Goal: Check status: Check status

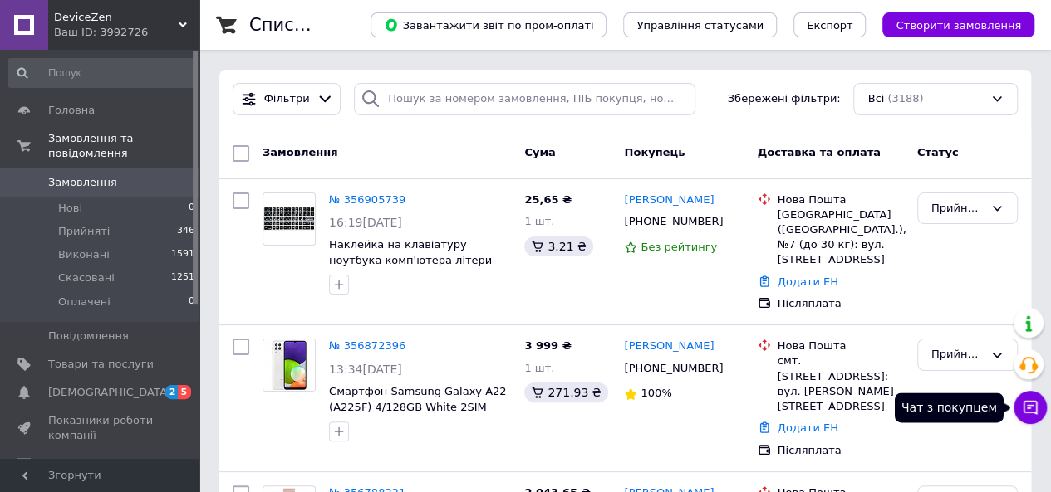
click at [1021, 399] on icon at bounding box center [1029, 407] width 17 height 17
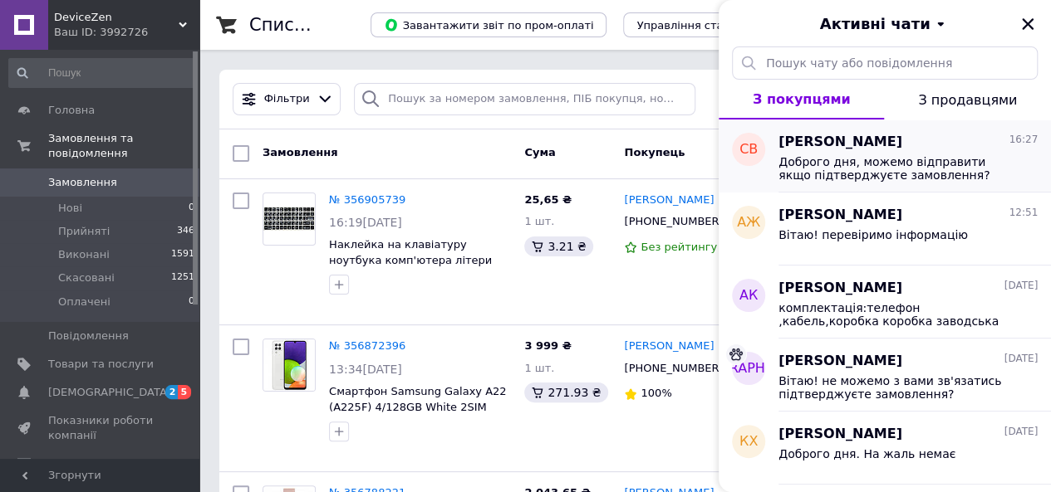
click at [918, 174] on span "Доброго дня, можемо відправити якщо підтверджуєте замовлення?" at bounding box center [896, 168] width 236 height 27
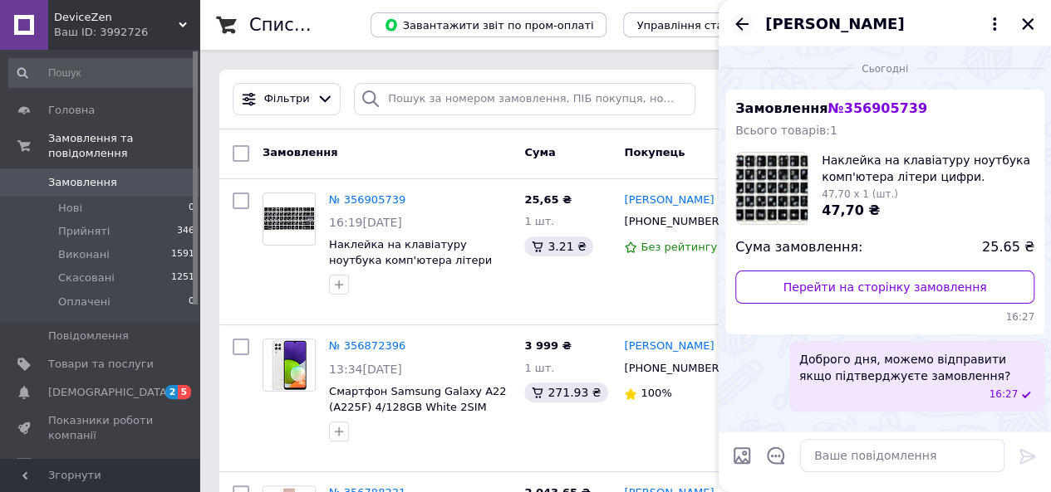
click at [742, 25] on icon "Назад" at bounding box center [742, 24] width 20 height 20
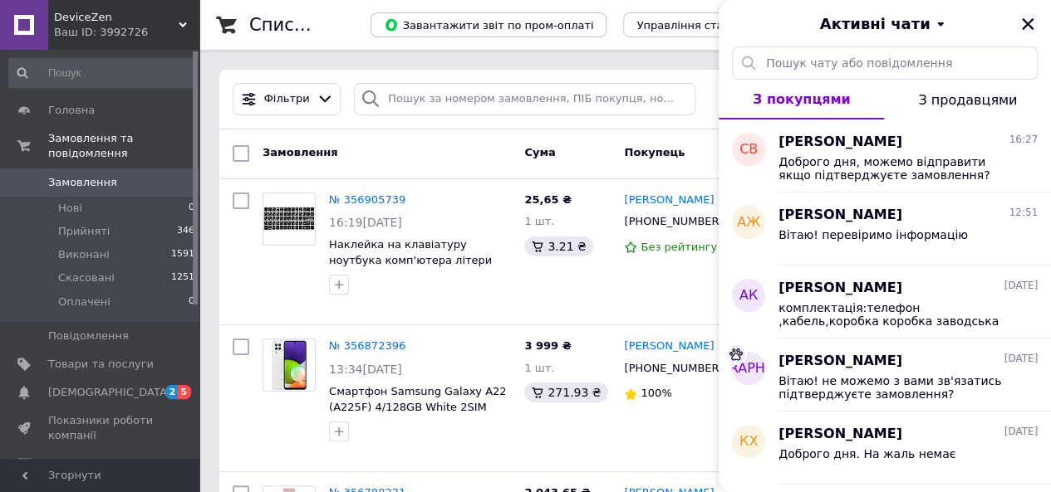
click at [1028, 23] on icon "Закрити" at bounding box center [1027, 24] width 12 height 12
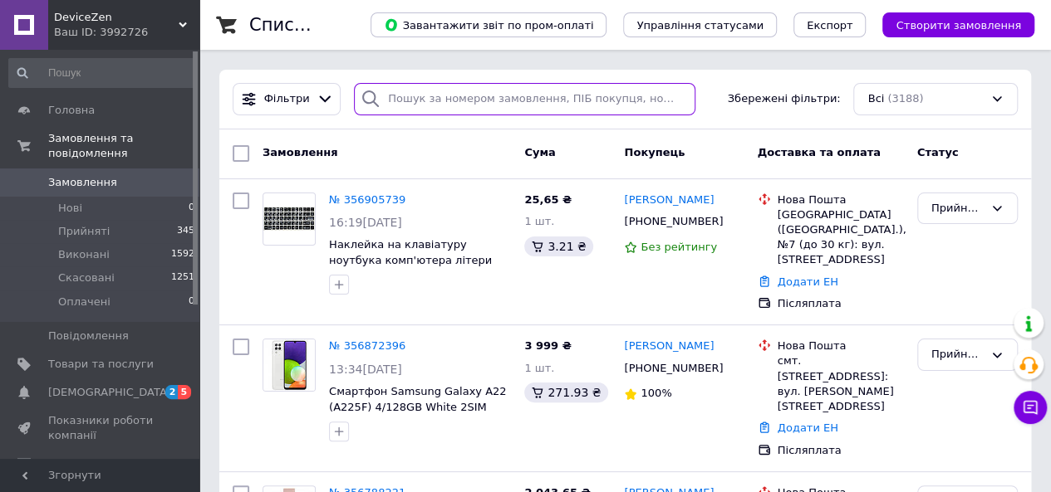
click at [487, 101] on input "search" at bounding box center [524, 99] width 341 height 32
paste input "350173164"
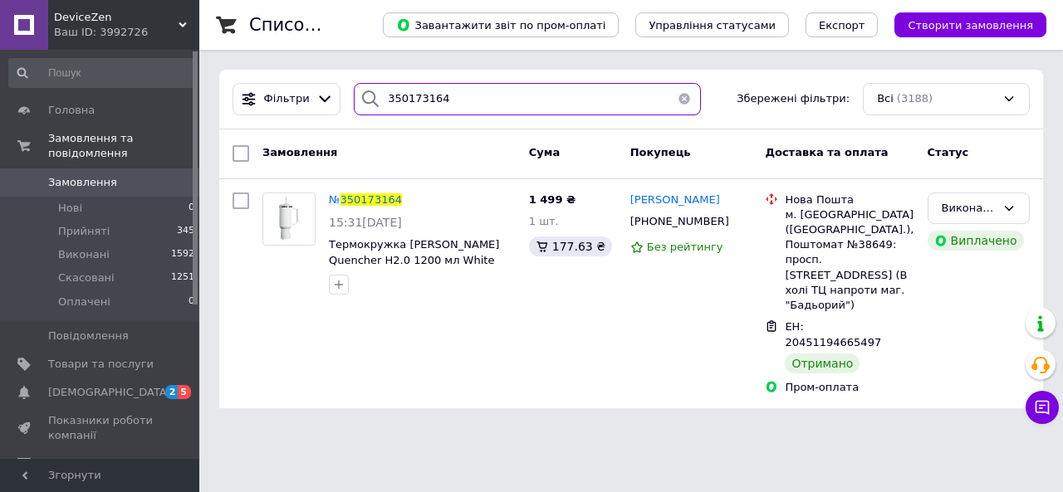
type input "350173164"
